Goal: Contribute content

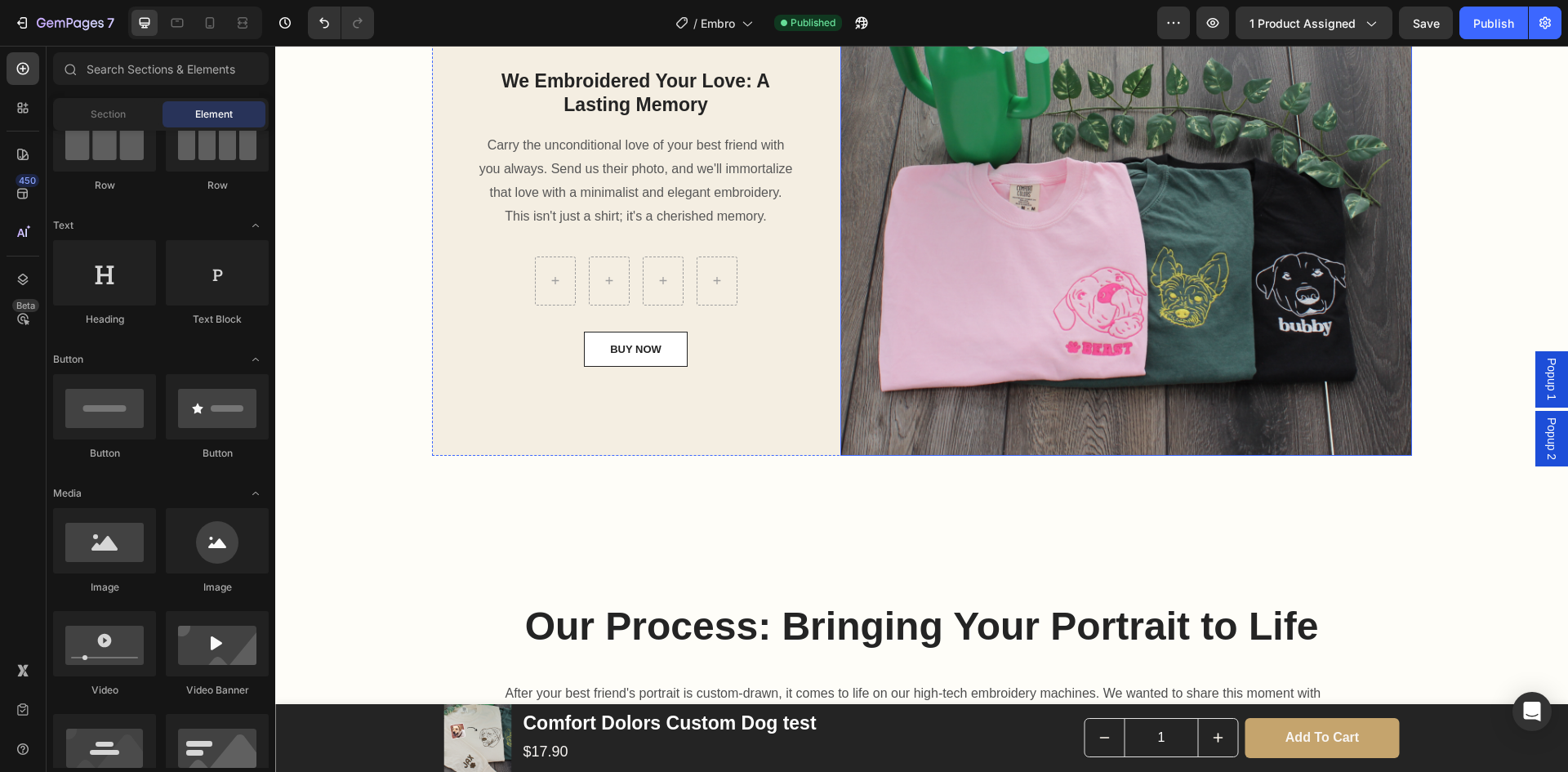
scroll to position [1370, 0]
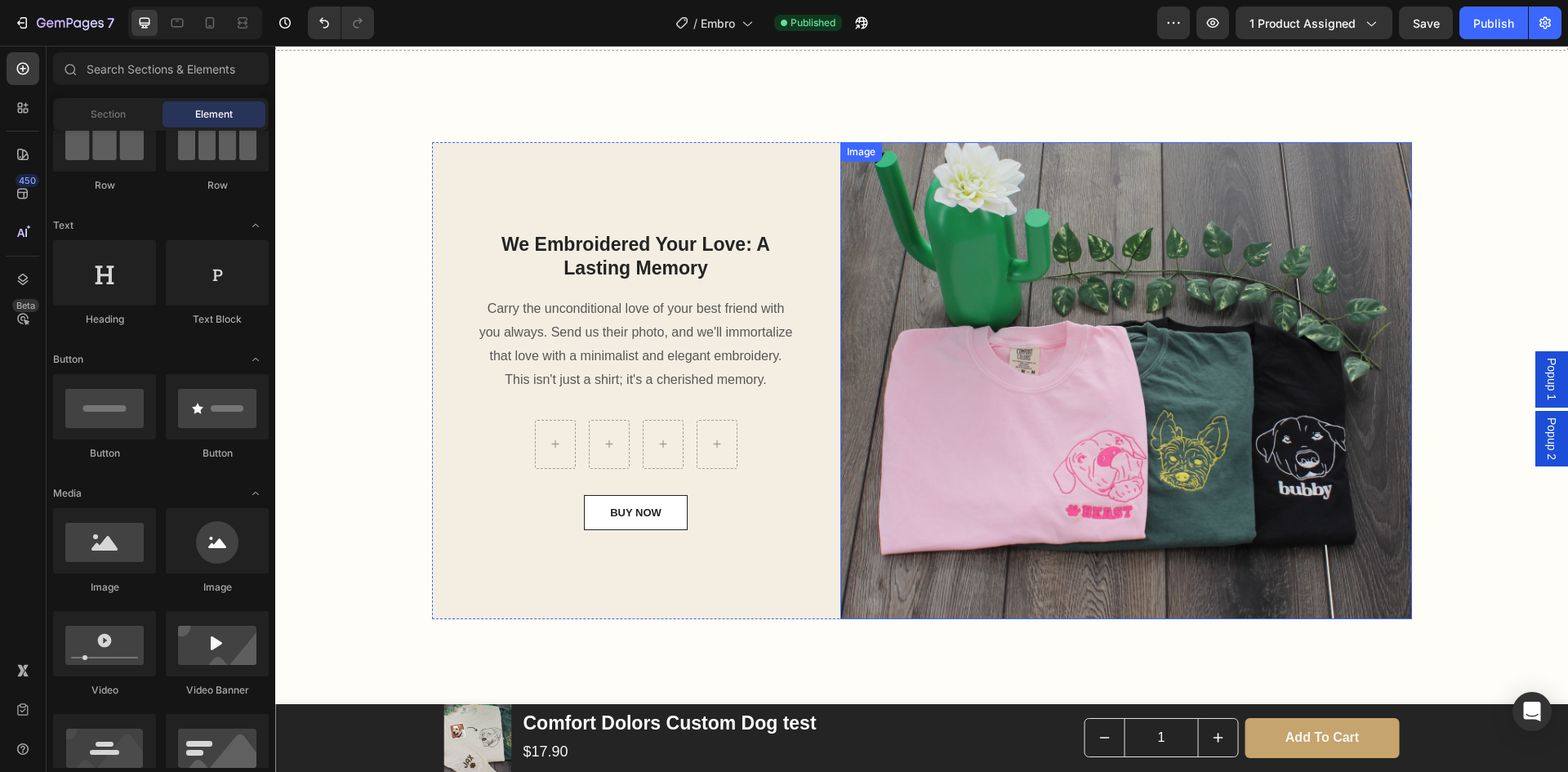
click at [1121, 399] on img at bounding box center [1126, 381] width 572 height 478
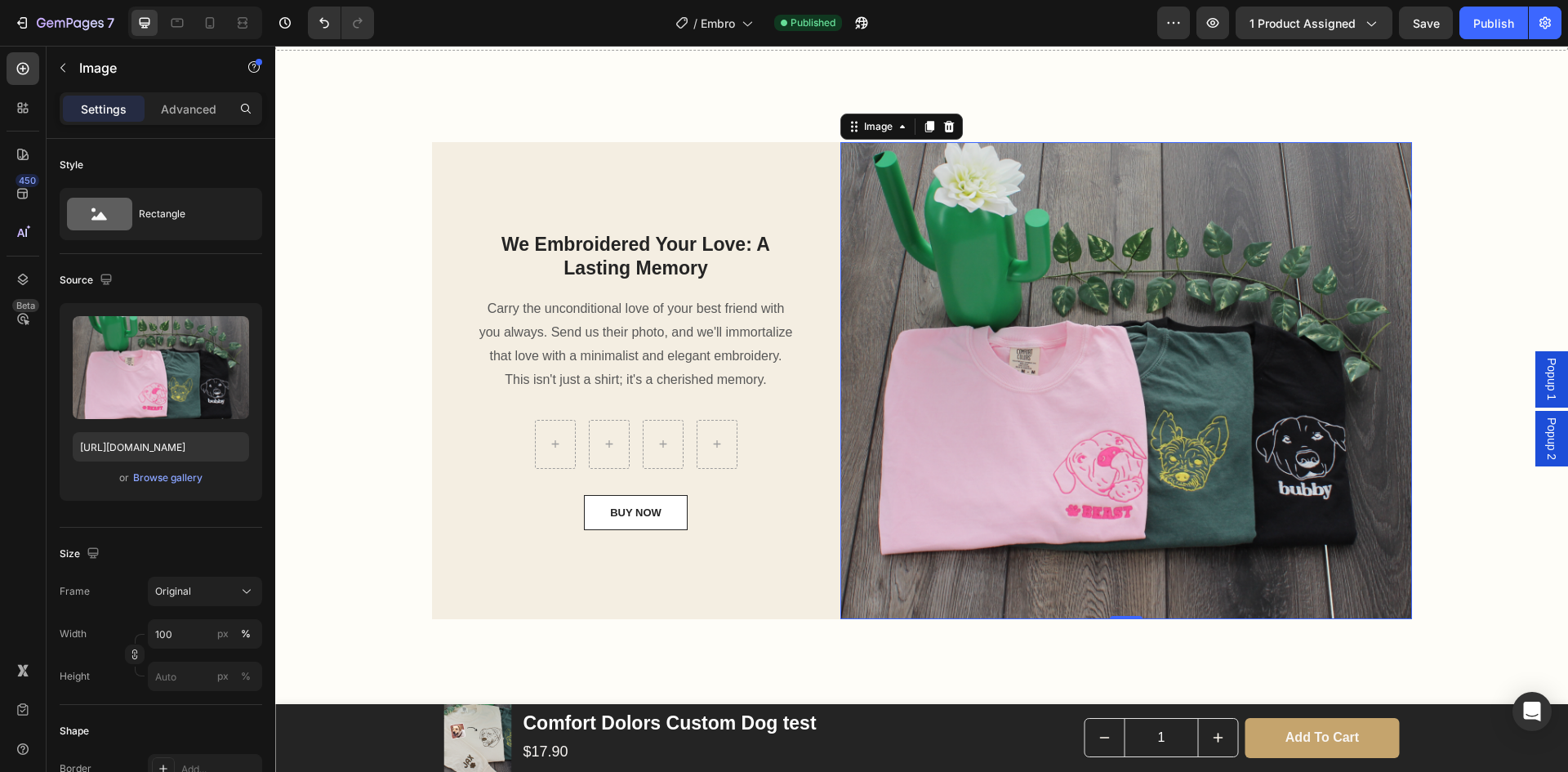
click at [1471, 506] on div "We Embroidered Your Love: A Lasting Memory Heading Carry the unconditional love…" at bounding box center [922, 387] width 1269 height 491
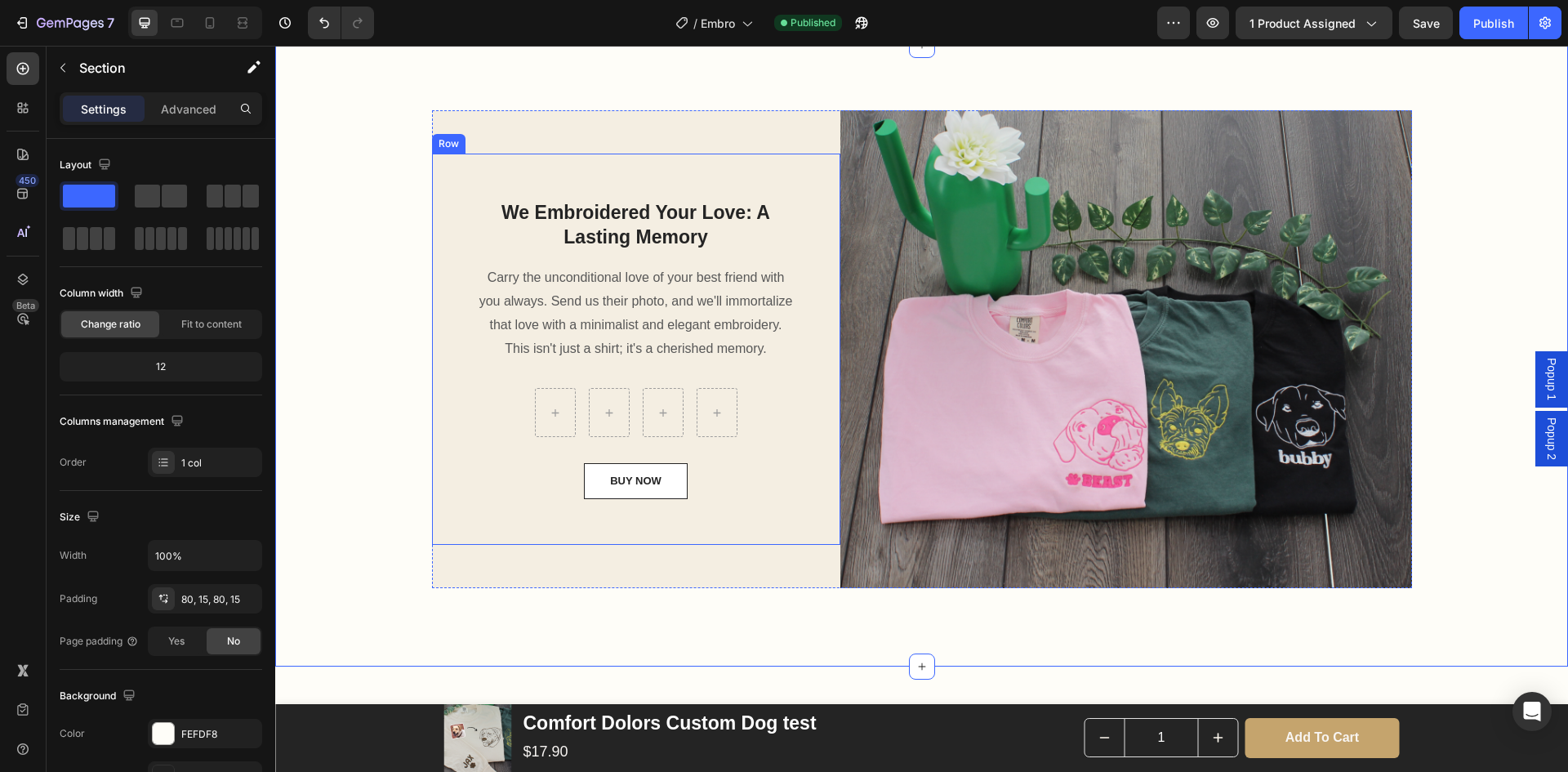
scroll to position [1451, 0]
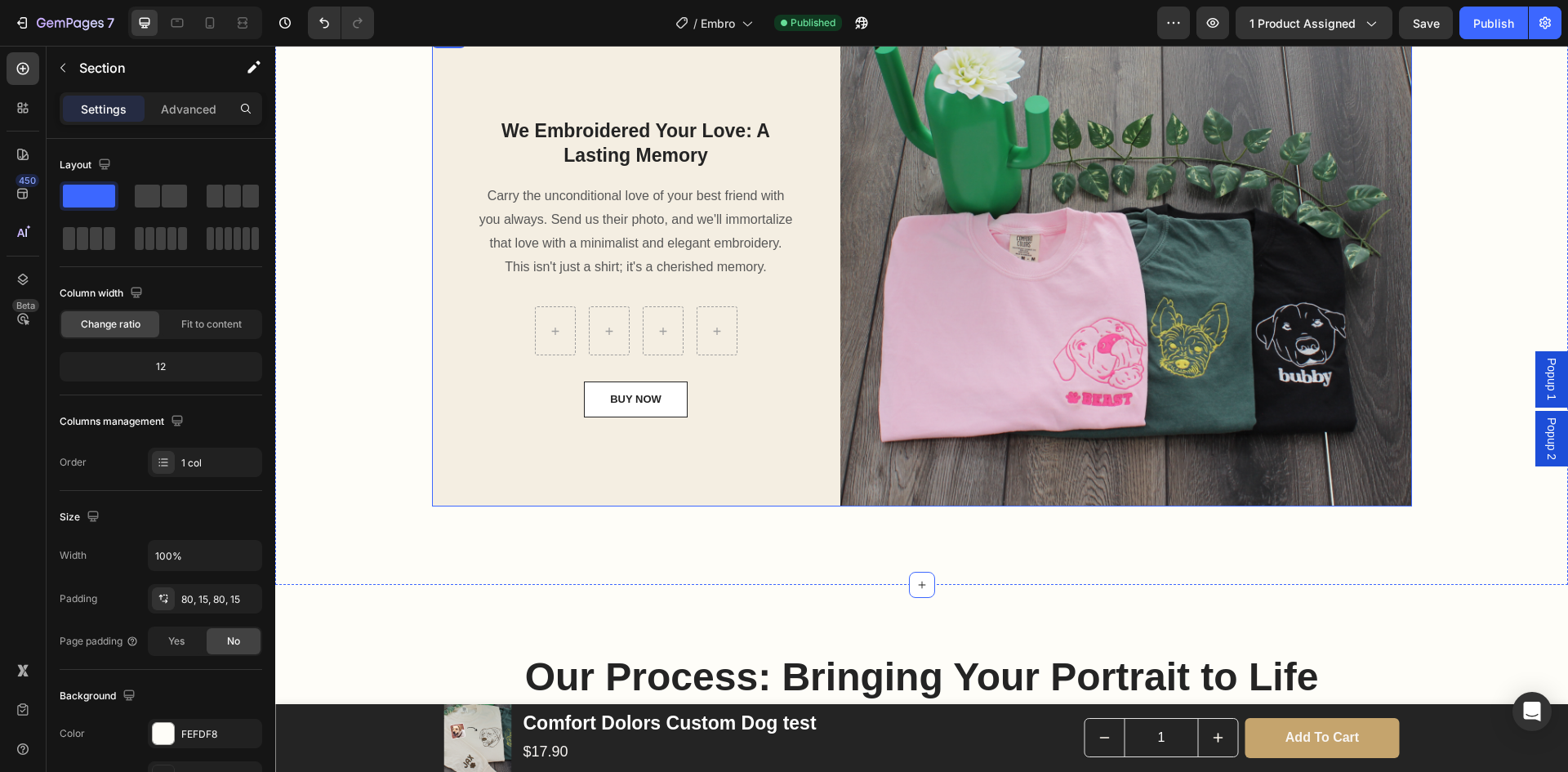
click at [505, 495] on div "We Embroidered Your Love: A Lasting Memory Heading Carry the unconditional love…" at bounding box center [636, 268] width 409 height 478
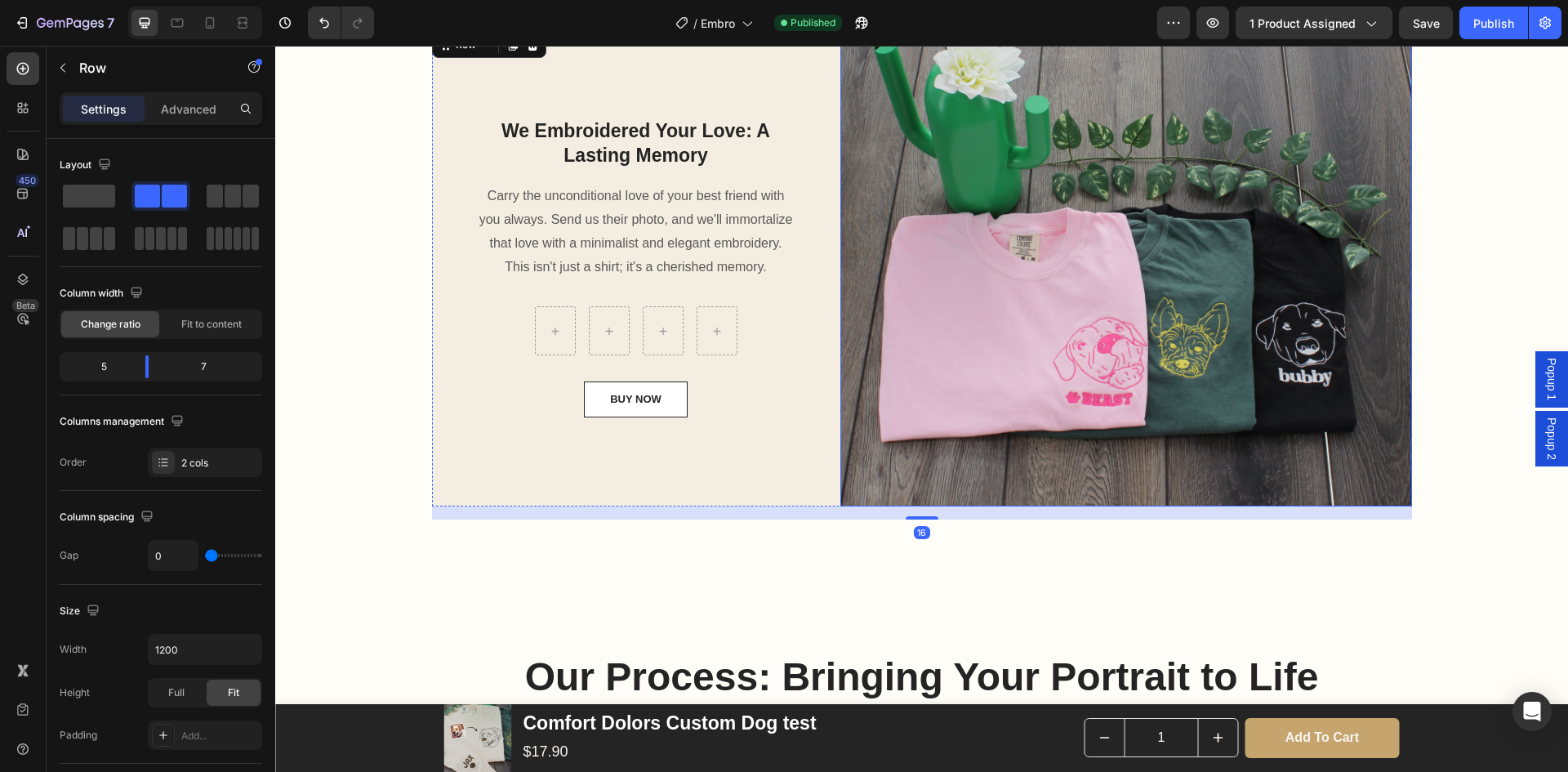
scroll to position [1288, 0]
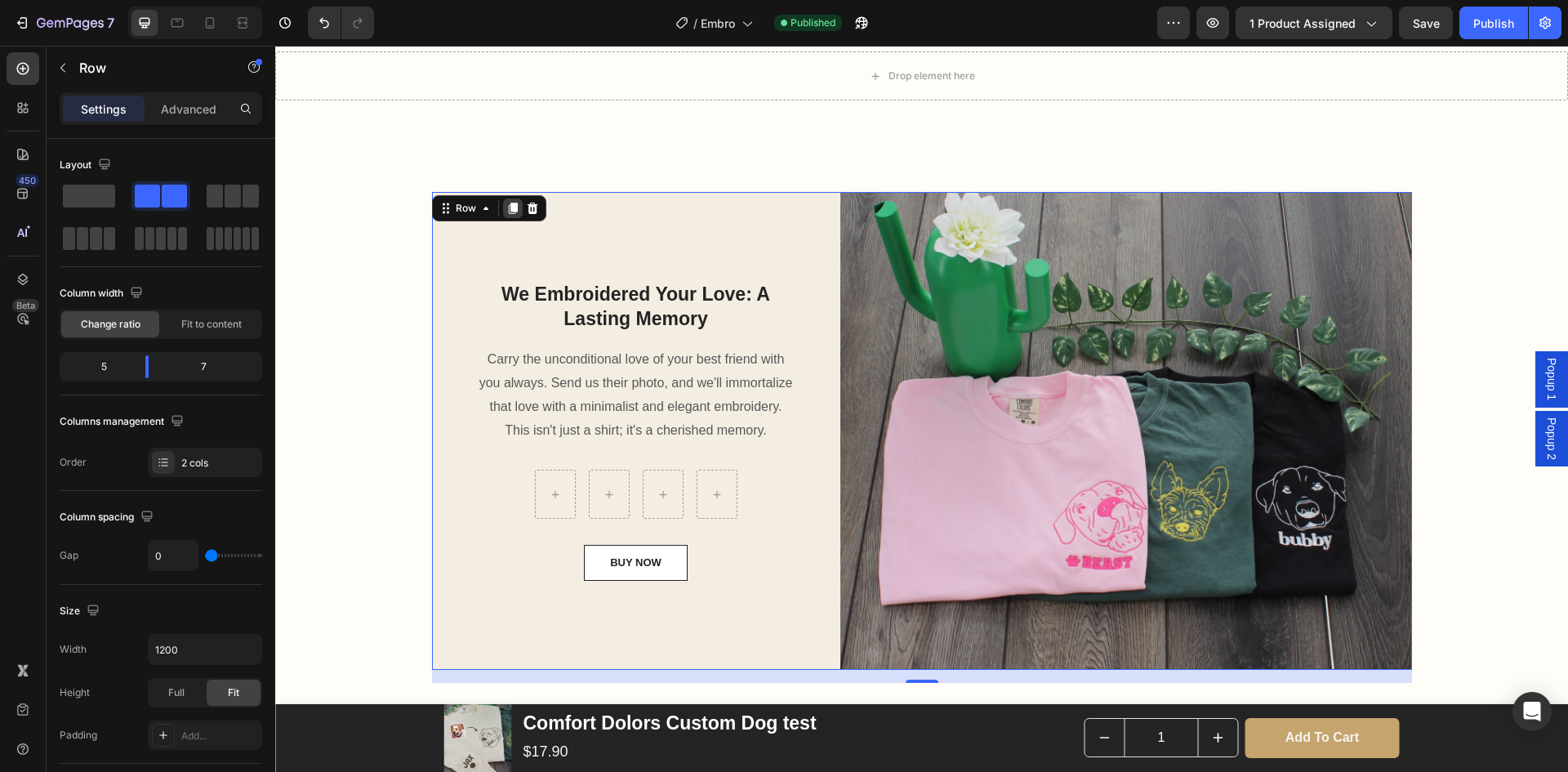
click at [512, 209] on icon at bounding box center [513, 209] width 14 height 14
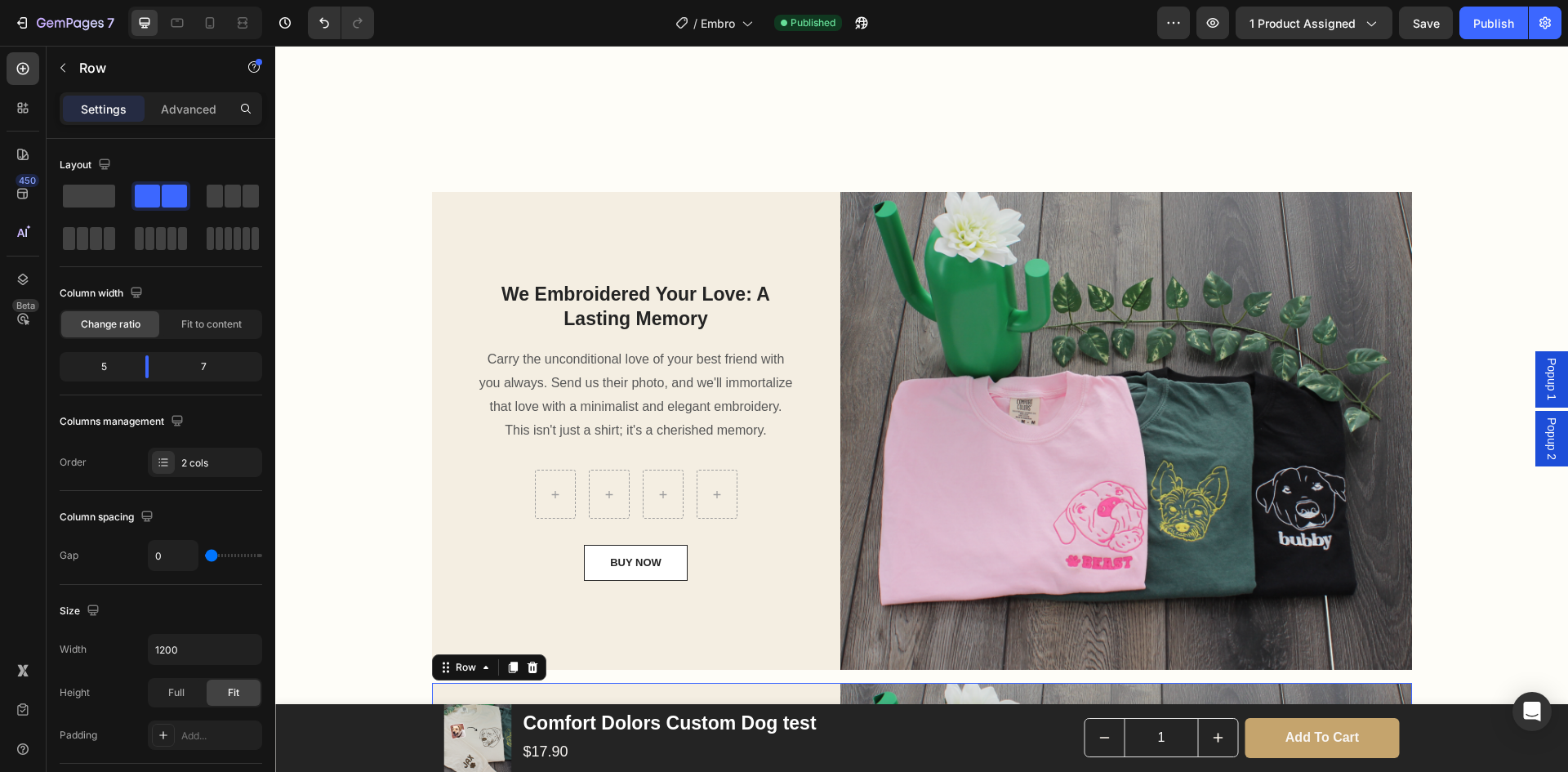
scroll to position [1869, 0]
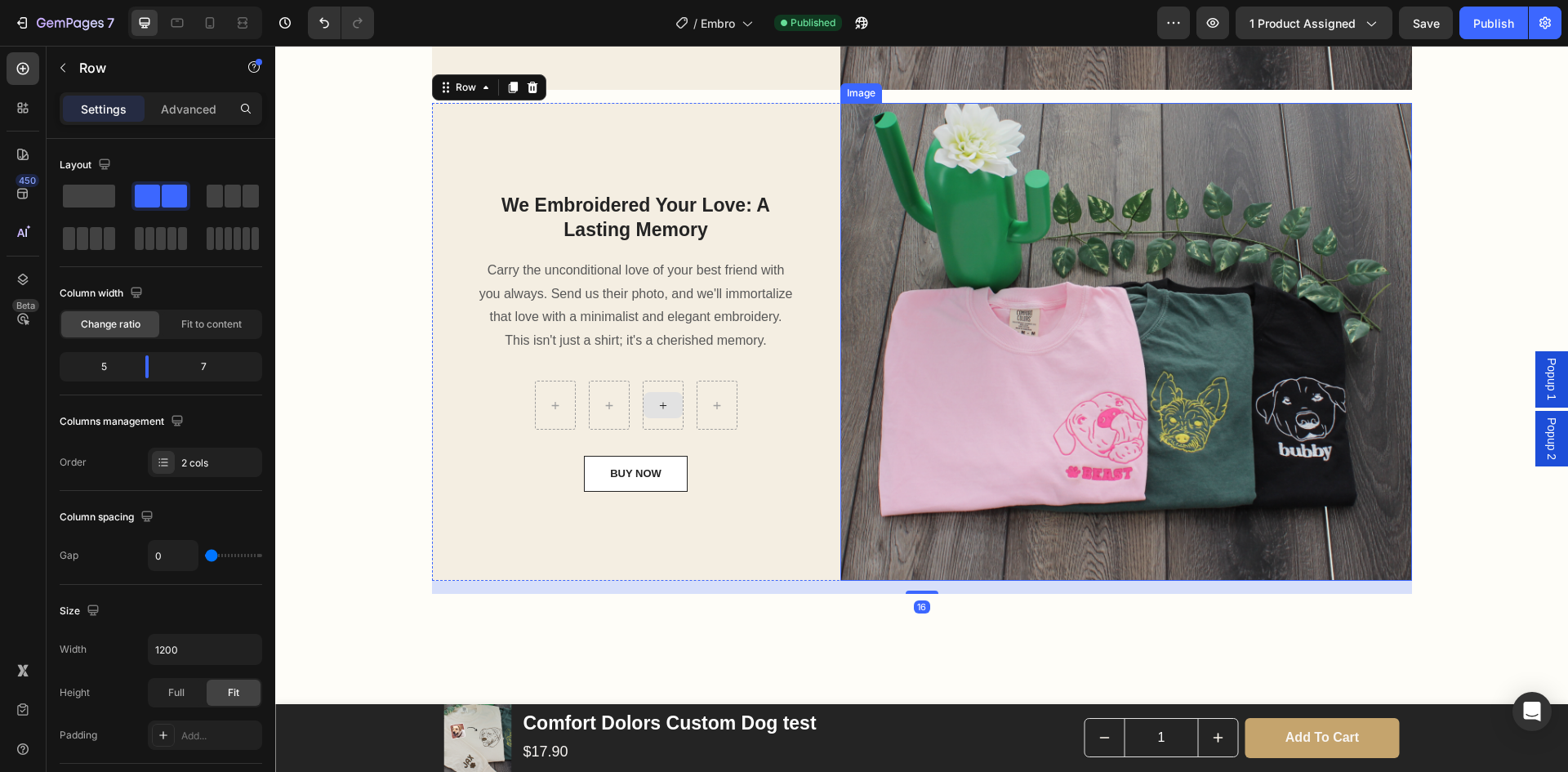
click at [1176, 338] on img at bounding box center [1126, 342] width 572 height 478
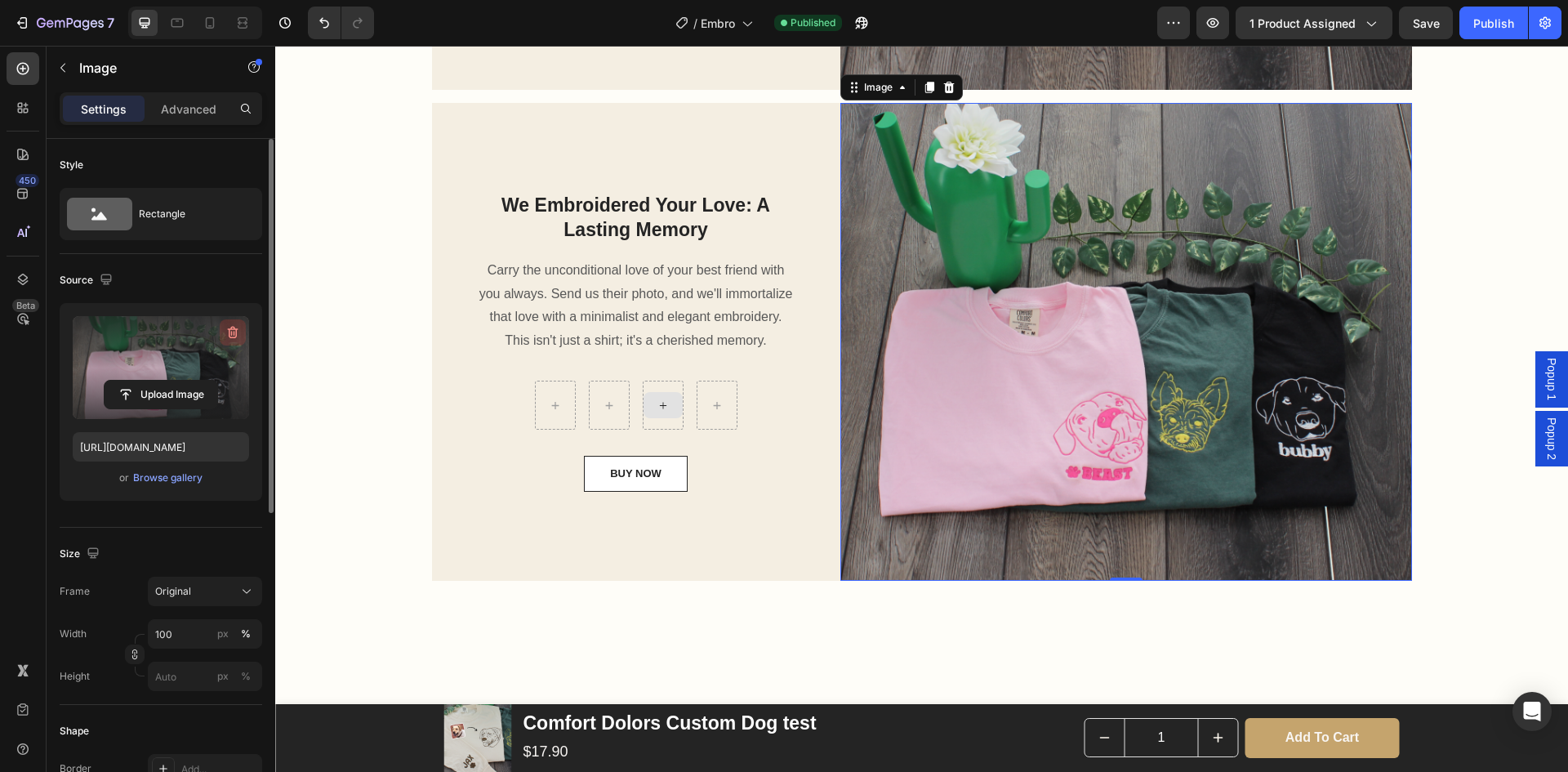
click at [230, 324] on button "button" at bounding box center [232, 332] width 26 height 26
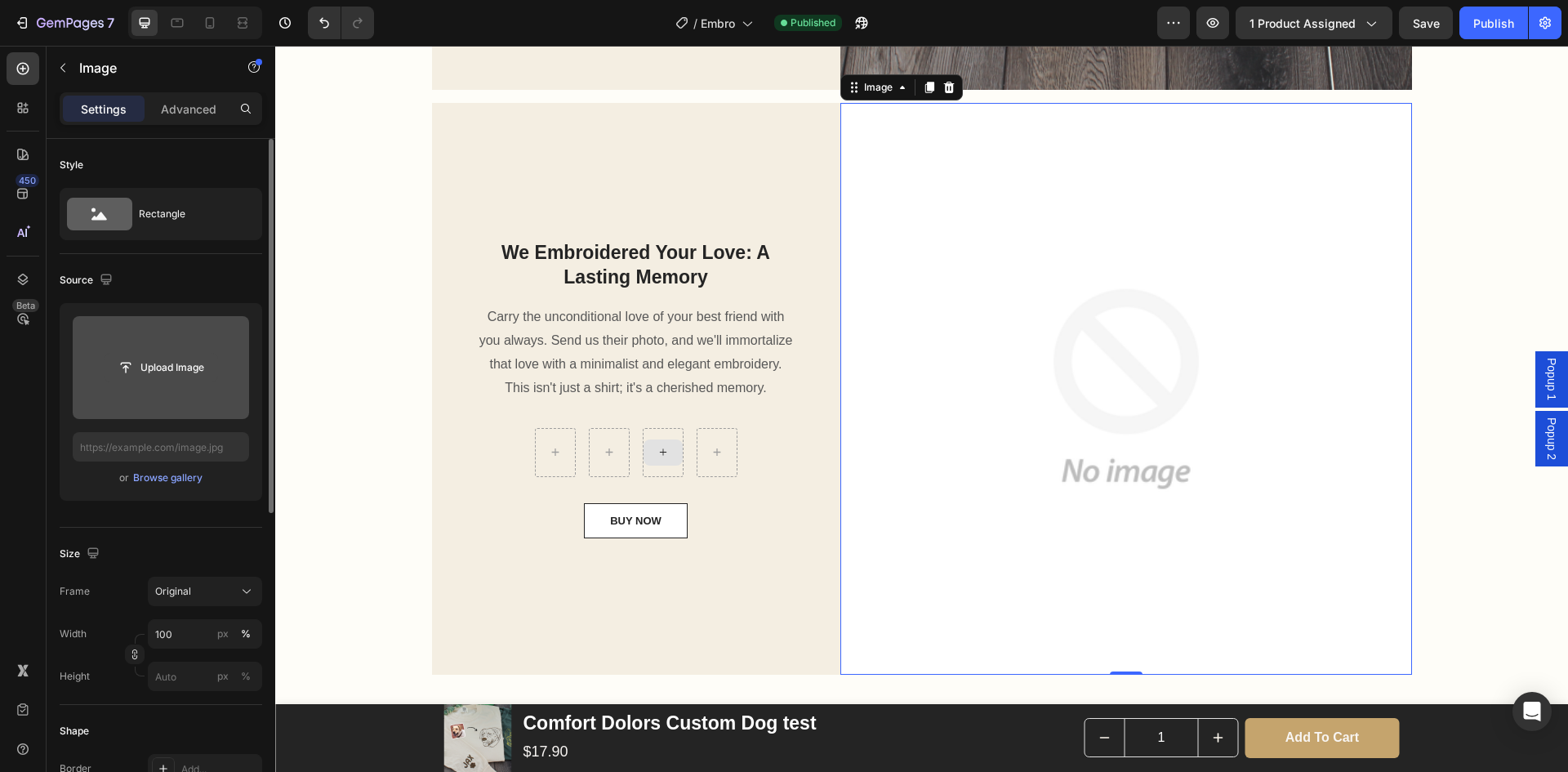
click at [212, 354] on input "file" at bounding box center [160, 367] width 113 height 28
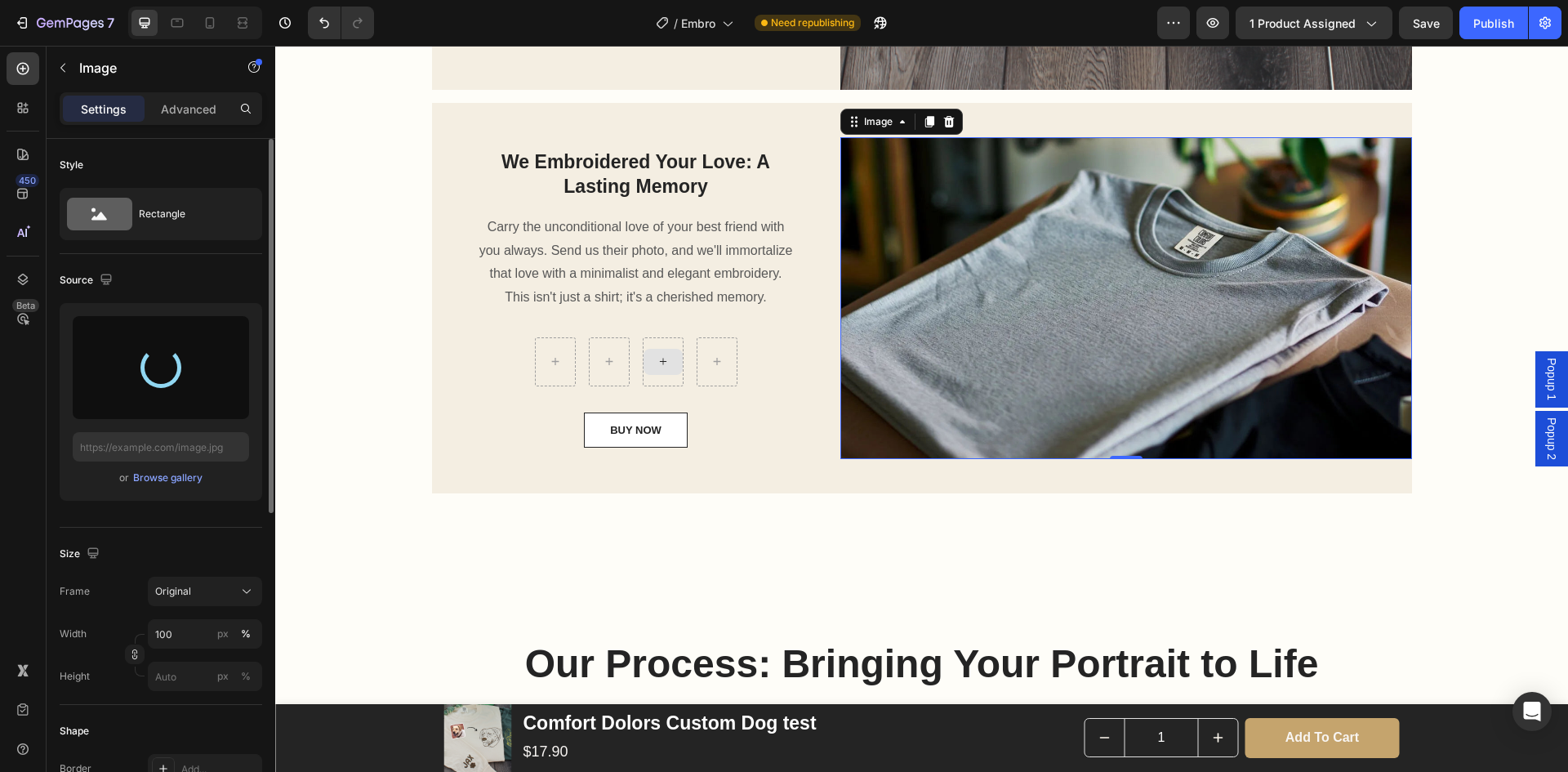
type input "[URL][DOMAIN_NAME]"
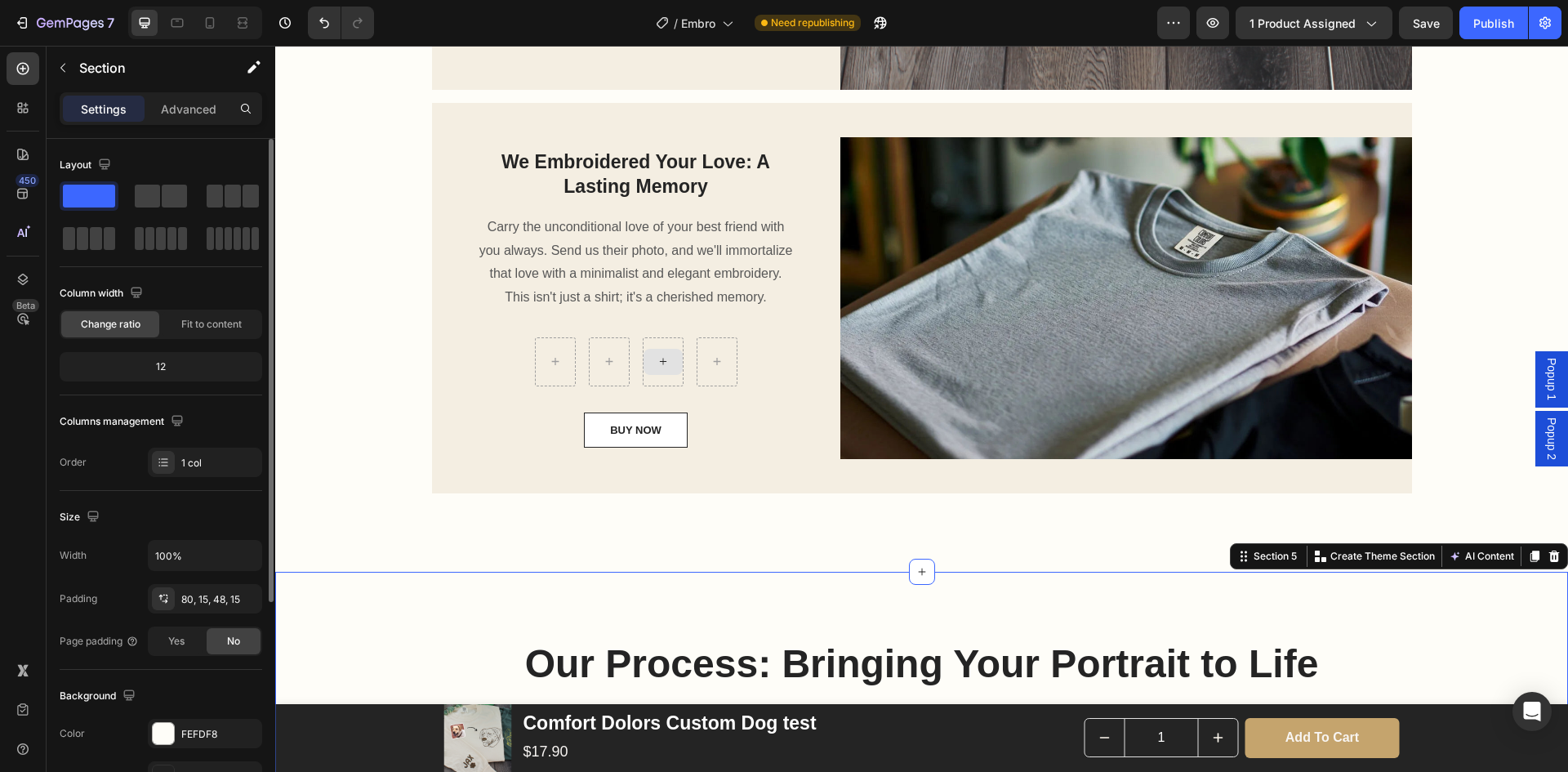
scroll to position [1704, 0]
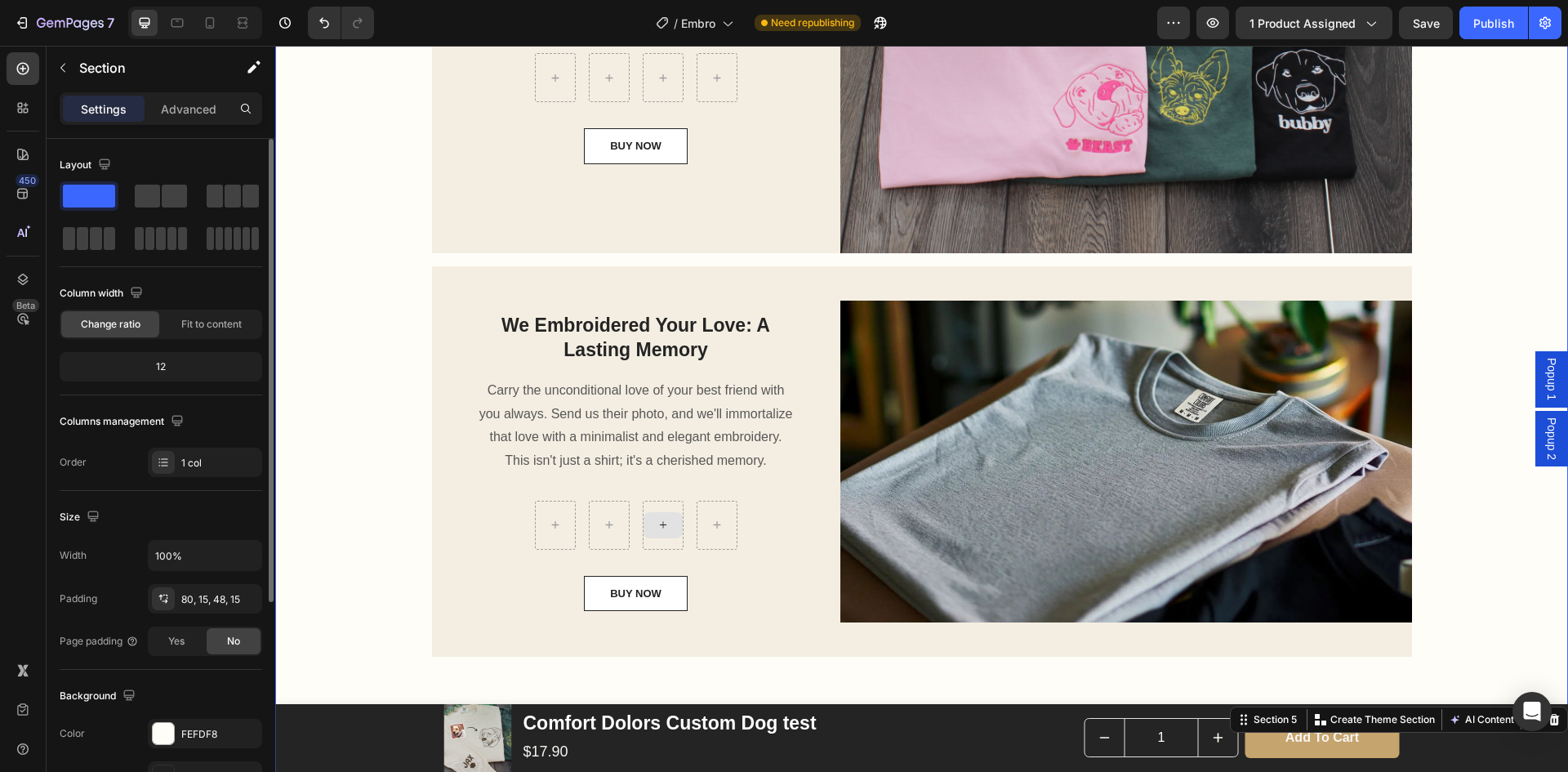
click at [1520, 240] on div "We Embroidered Your Love: A Lasting Memory Heading Carry the unconditional love…" at bounding box center [922, 222] width 1269 height 895
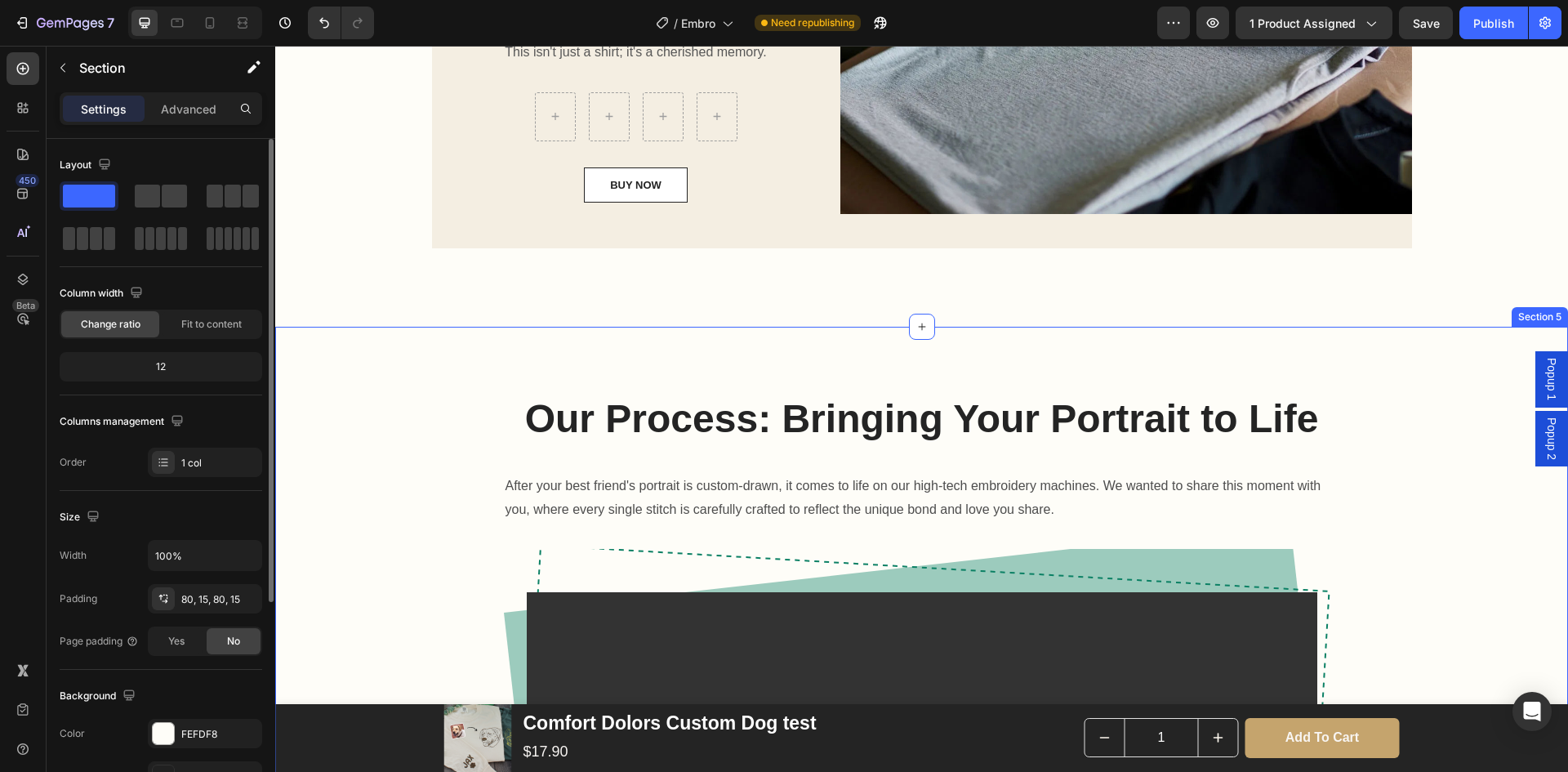
scroll to position [1787, 0]
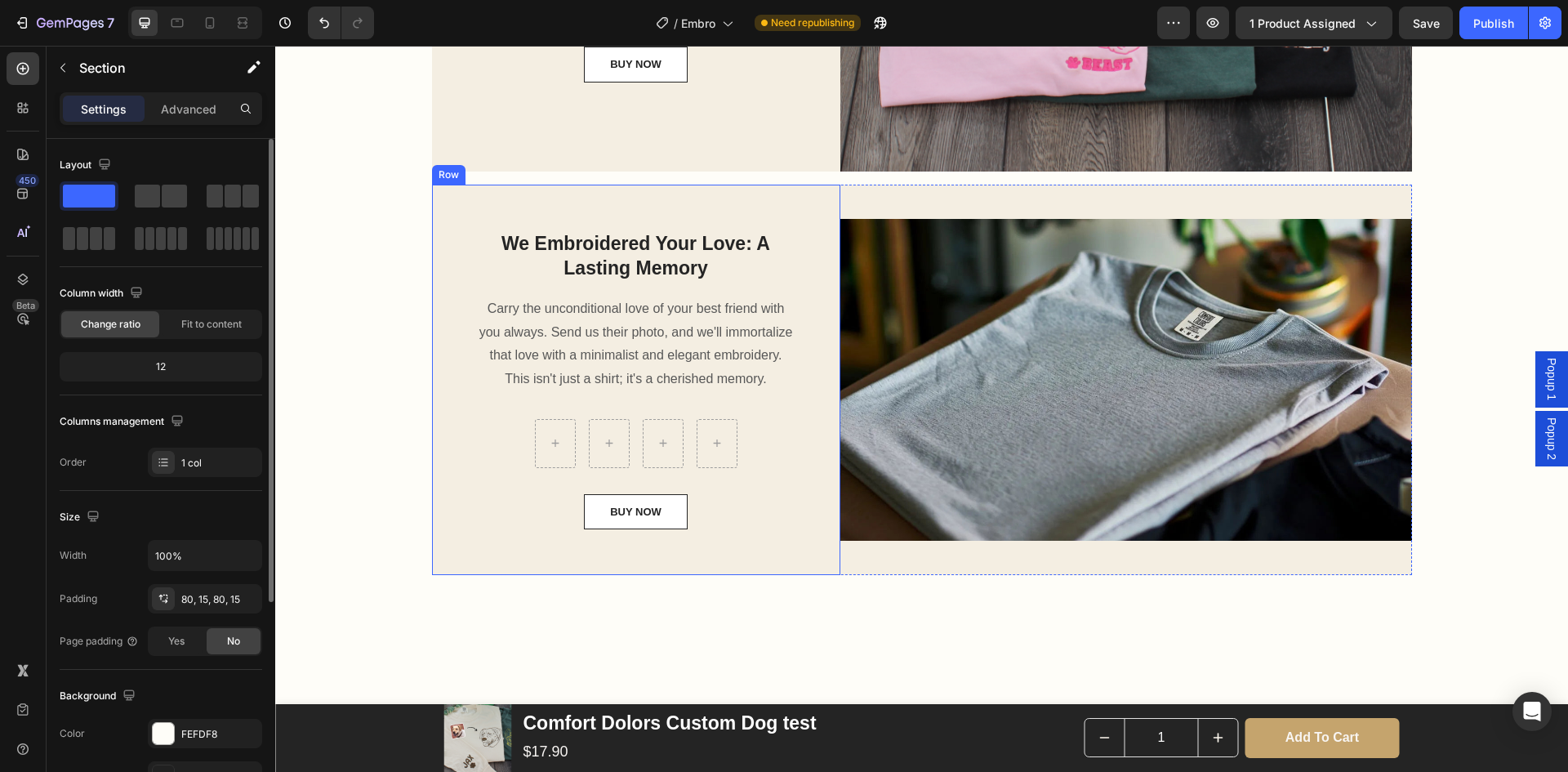
click at [635, 260] on h2 "We Embroidered Your Love: A Lasting Memory" at bounding box center [636, 256] width 320 height 52
click at [635, 260] on p "We Embroidered Your Love: A Lasting Memory" at bounding box center [637, 256] width 317 height 49
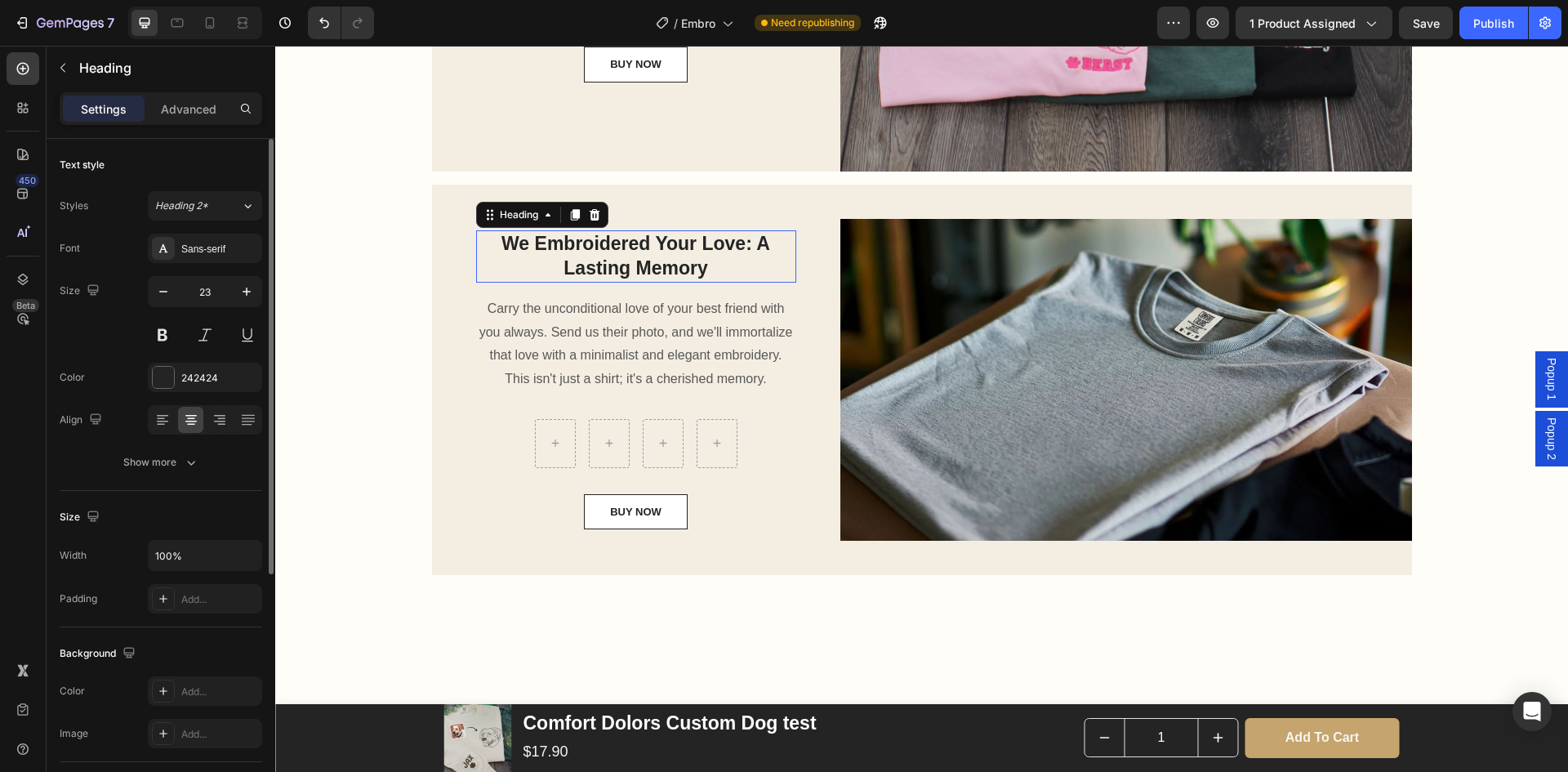
click at [635, 260] on p "We Embroidered Your Love: A Lasting Memory" at bounding box center [637, 256] width 317 height 49
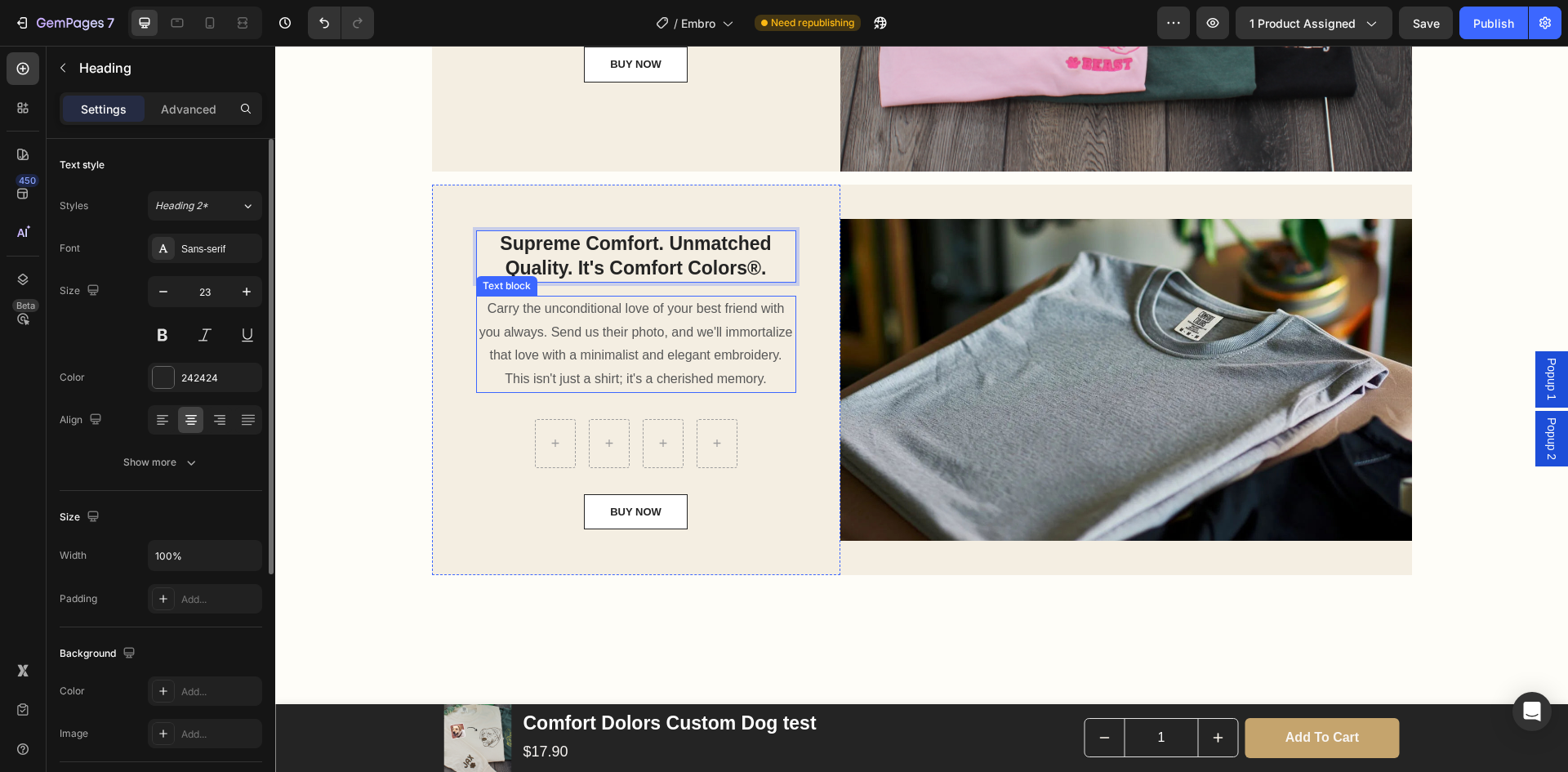
click at [621, 362] on p "Carry the unconditional love of your best friend with you always. Send us their…" at bounding box center [637, 344] width 317 height 94
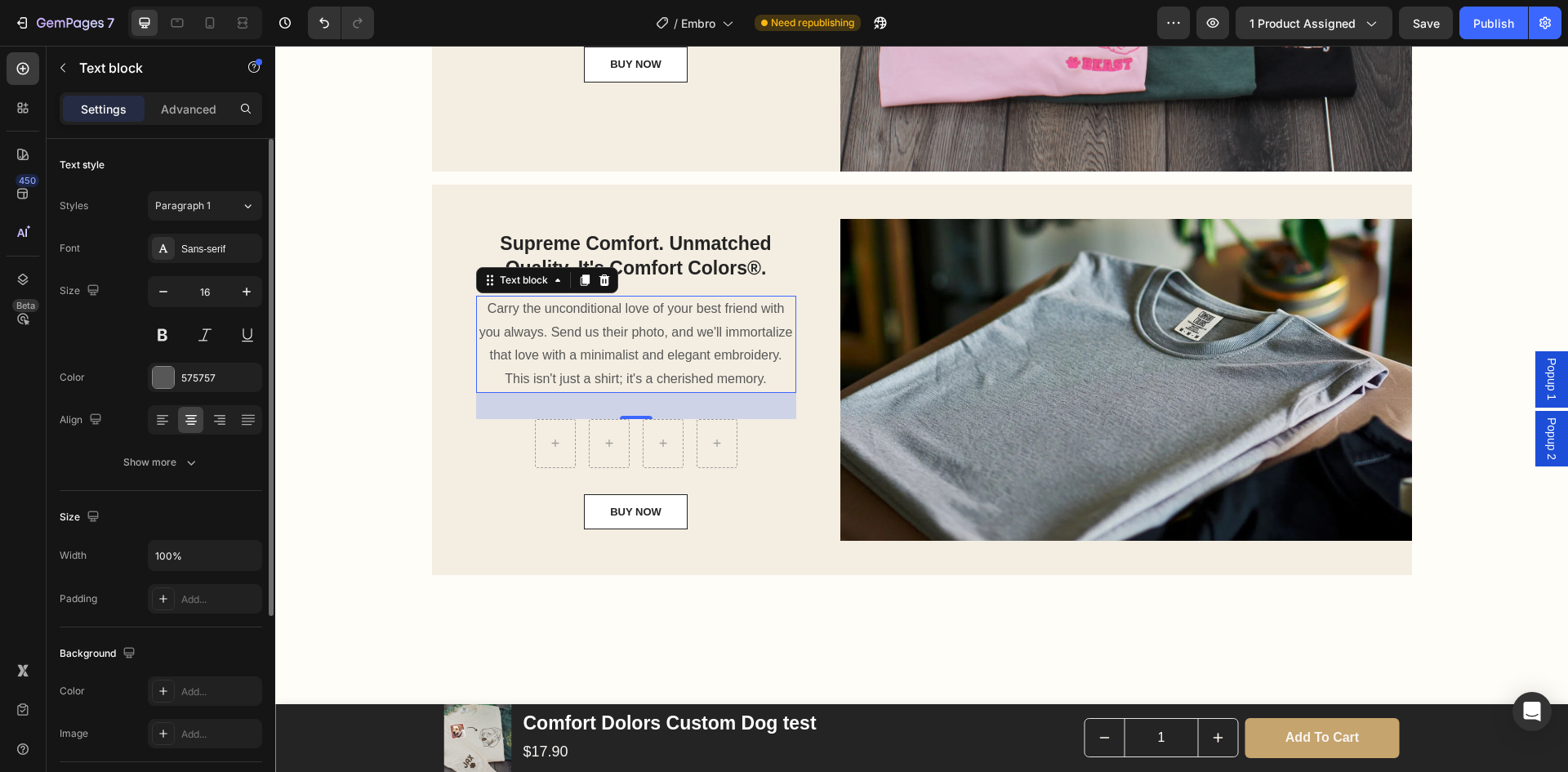
click at [601, 333] on p "Carry the unconditional love of your best friend with you always. Send us their…" at bounding box center [637, 344] width 317 height 94
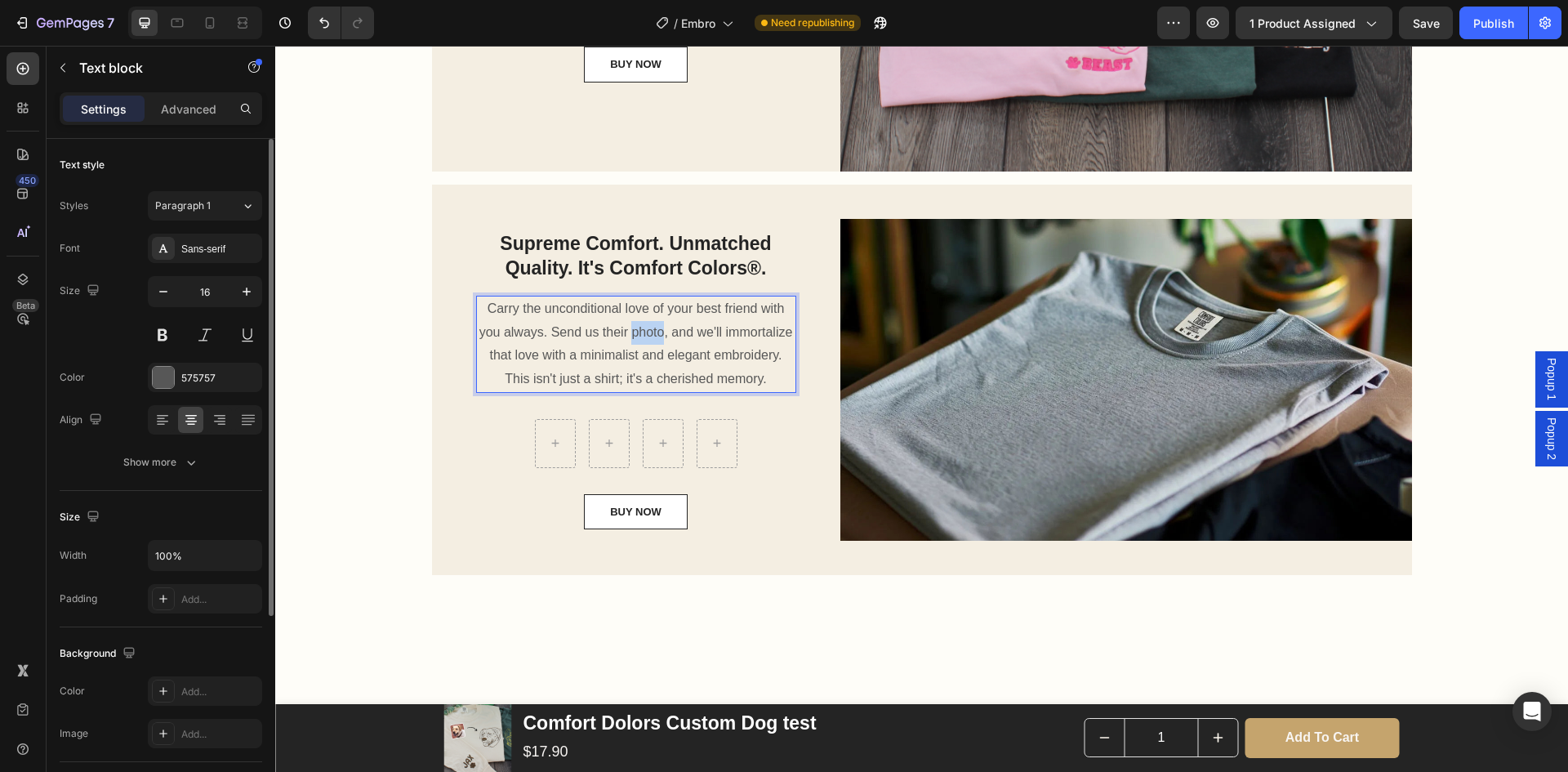
click at [601, 333] on p "Carry the unconditional love of your best friend with you always. Send us their…" at bounding box center [637, 344] width 317 height 94
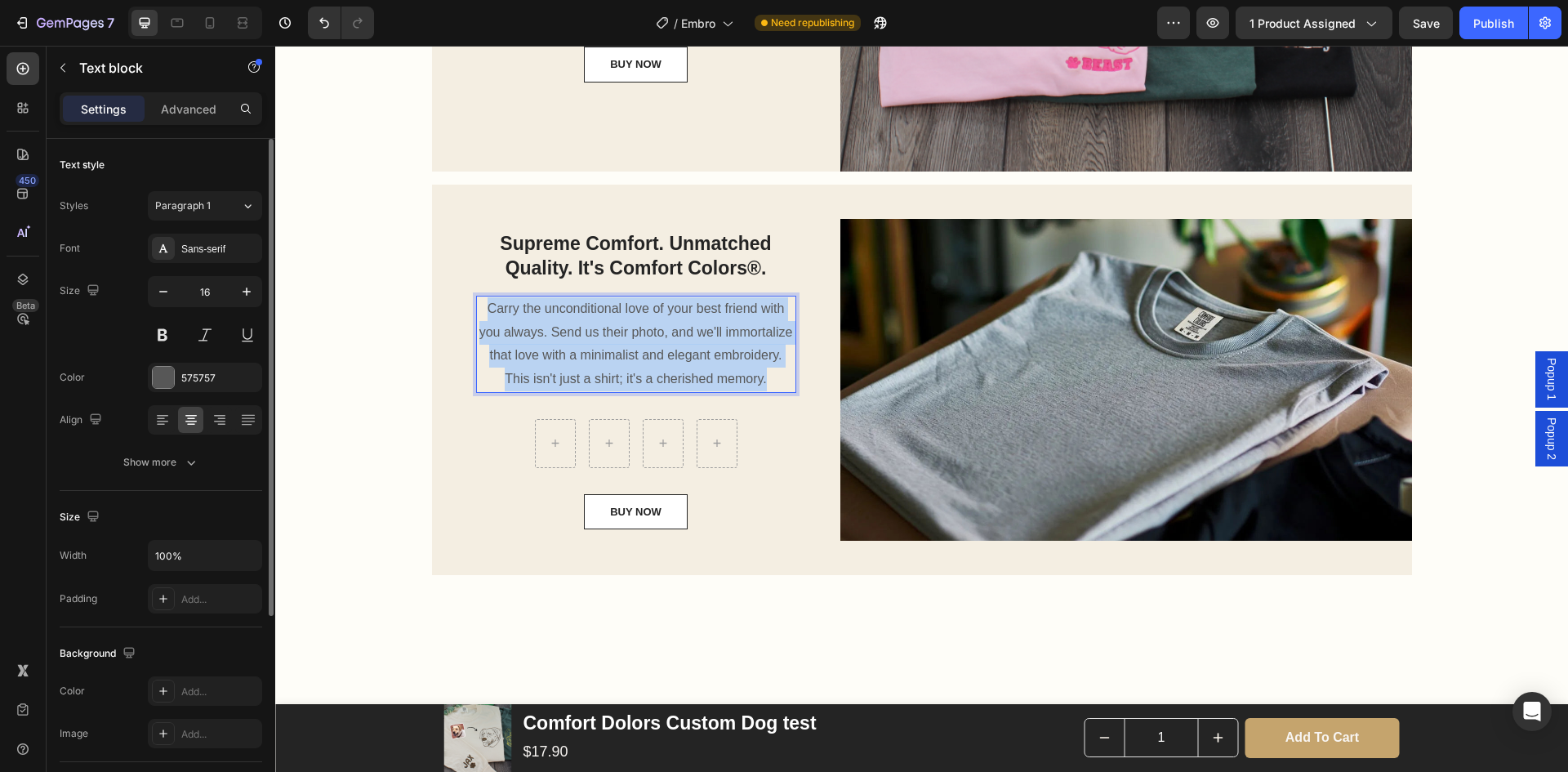
click at [601, 333] on p "Carry the unconditional love of your best friend with you always. Send us their…" at bounding box center [637, 344] width 317 height 94
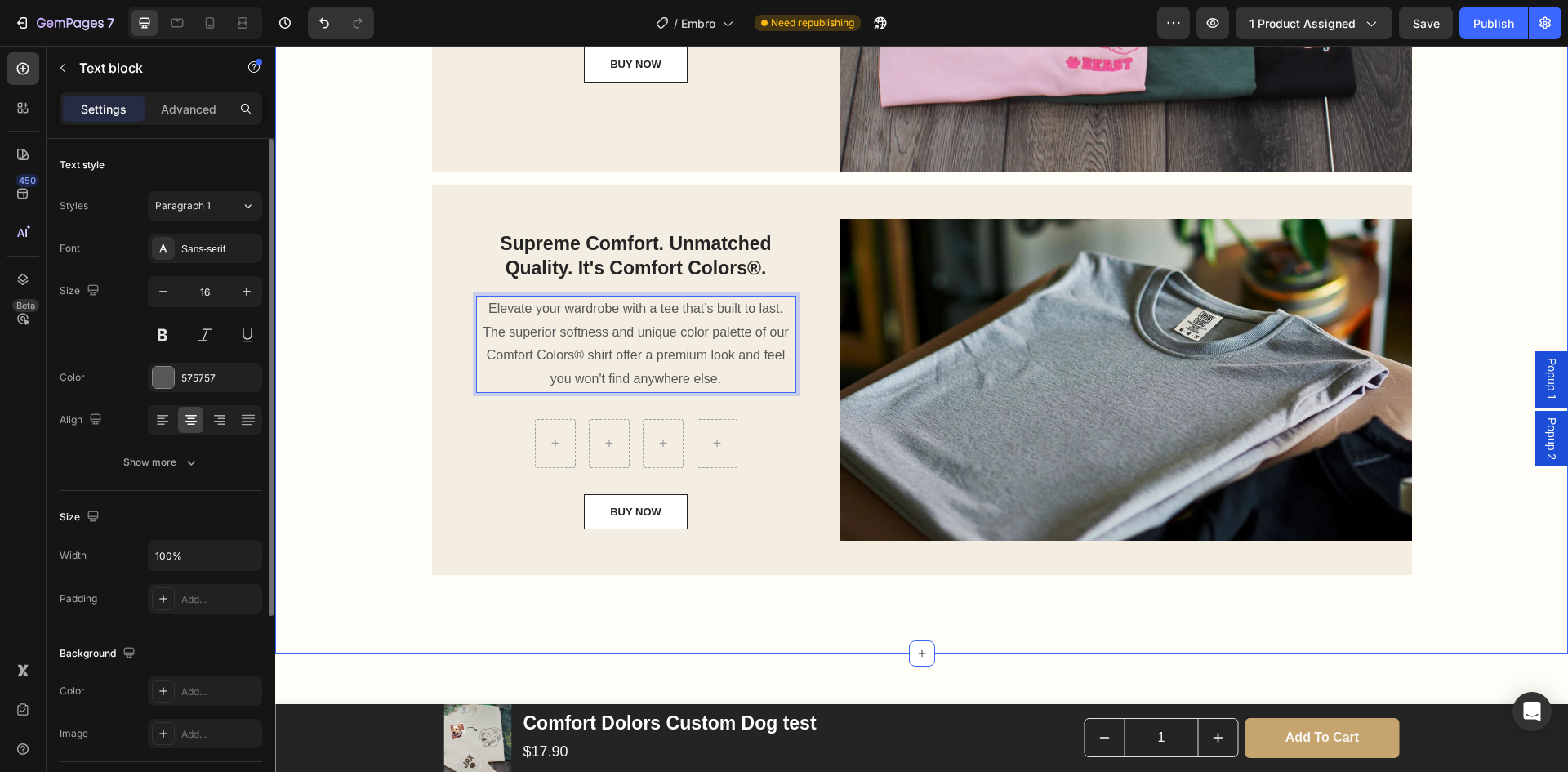
click at [392, 368] on div "We Embroidered Your Love: A Lasting Memory Heading Carry the unconditional love…" at bounding box center [922, 141] width 1269 height 895
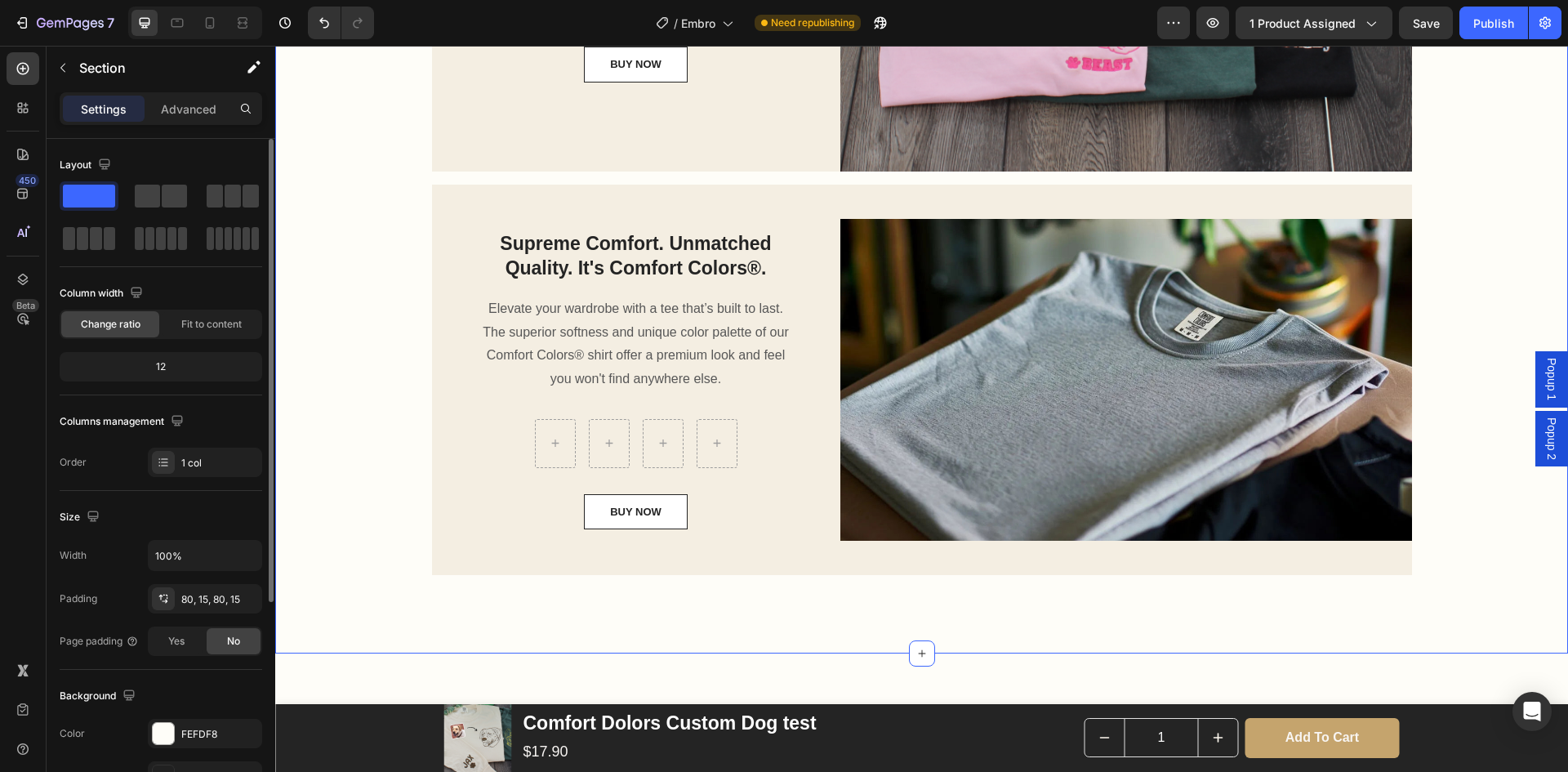
click at [378, 401] on div "We Embroidered Your Love: A Lasting Memory Heading Carry the unconditional love…" at bounding box center [922, 141] width 1269 height 895
